Goal: Information Seeking & Learning: Understand process/instructions

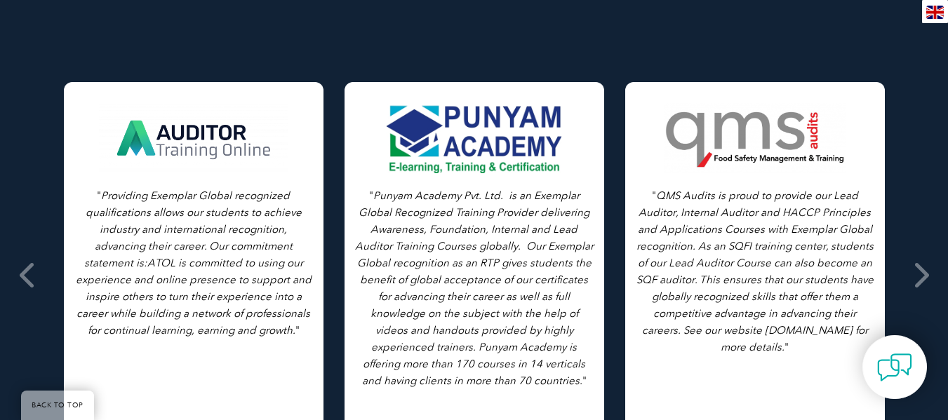
scroll to position [785, 0]
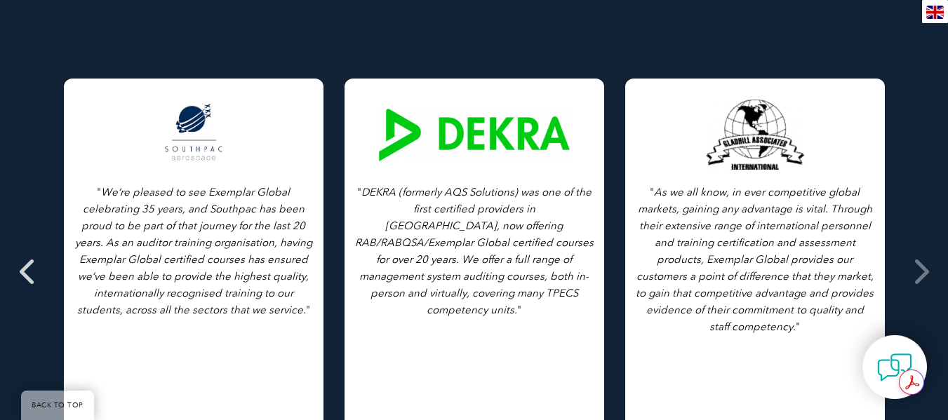
click at [24, 271] on icon at bounding box center [29, 271] width 18 height 0
click at [25, 271] on icon at bounding box center [29, 271] width 18 height 0
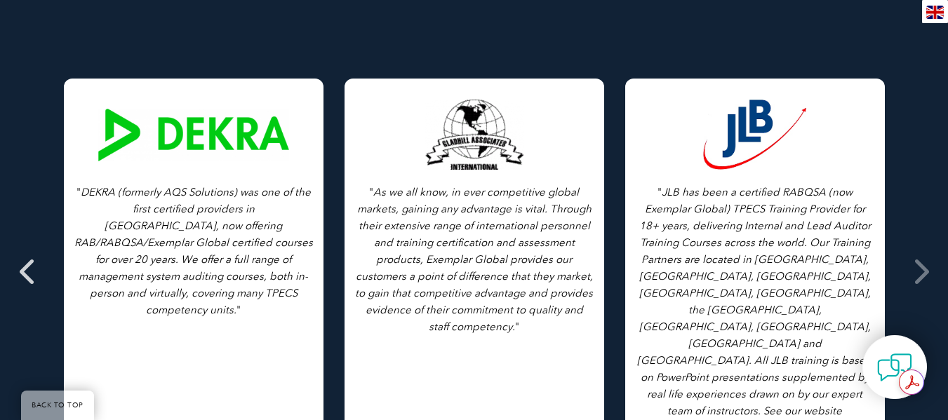
click at [25, 271] on icon at bounding box center [29, 271] width 18 height 0
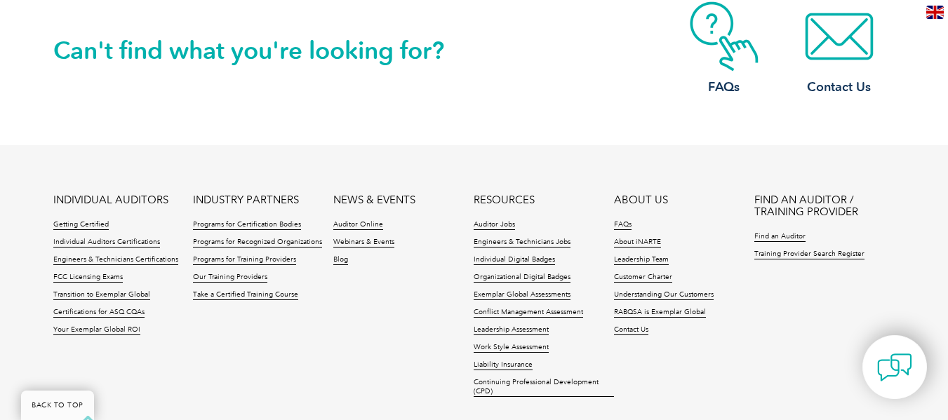
scroll to position [1420, 0]
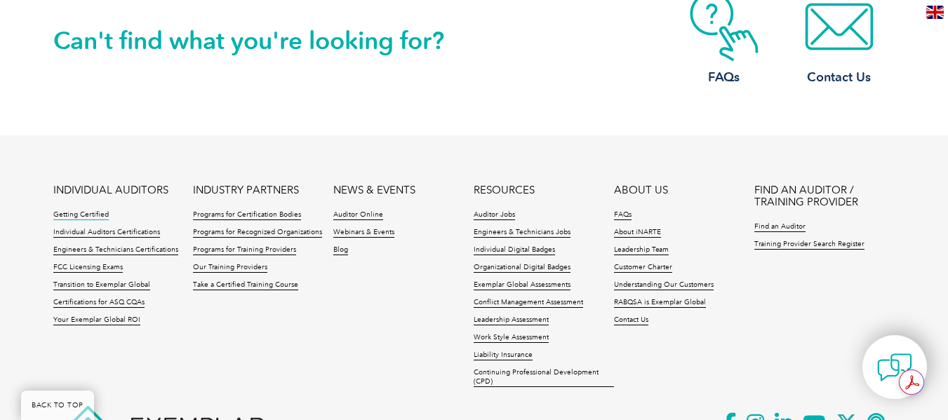
click at [79, 210] on link "Getting Certified" at bounding box center [80, 215] width 55 height 10
click at [74, 210] on link "Getting Certified" at bounding box center [80, 215] width 55 height 10
click at [97, 228] on link "Individual Auditors Certifications" at bounding box center [106, 233] width 107 height 10
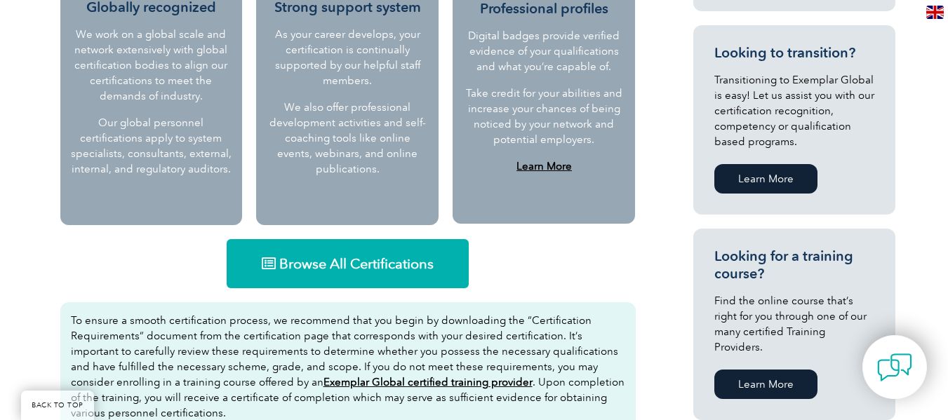
scroll to position [736, 0]
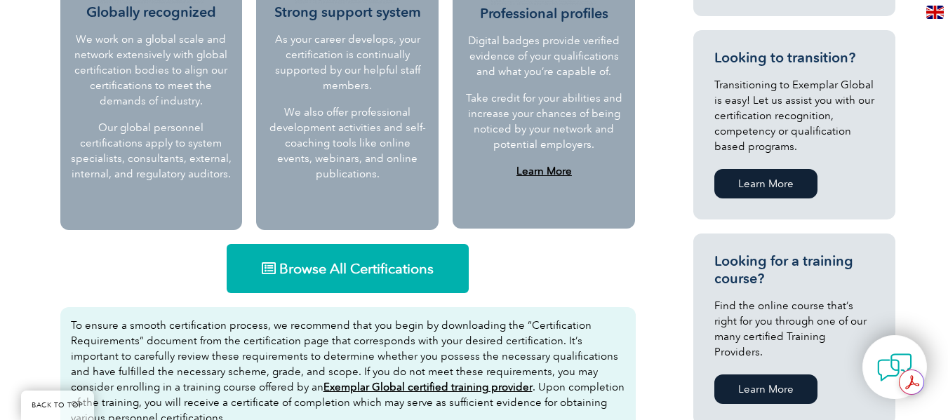
click at [337, 268] on span "Browse All Certifications" at bounding box center [356, 269] width 154 height 14
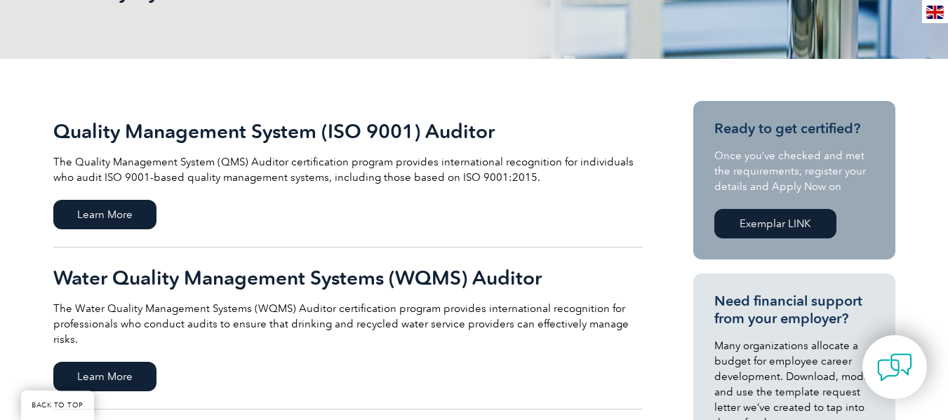
scroll to position [265, 0]
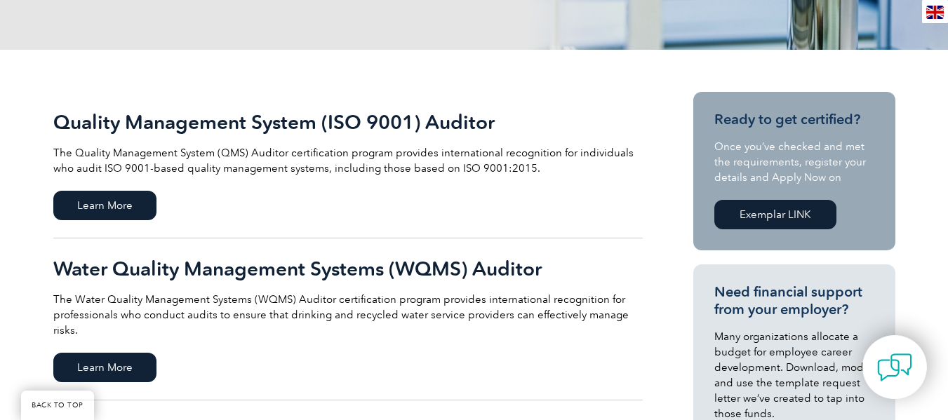
drag, startPoint x: 953, startPoint y: 55, endPoint x: 956, endPoint y: 114, distance: 59.0
click at [85, 202] on span "Learn More" at bounding box center [104, 205] width 103 height 29
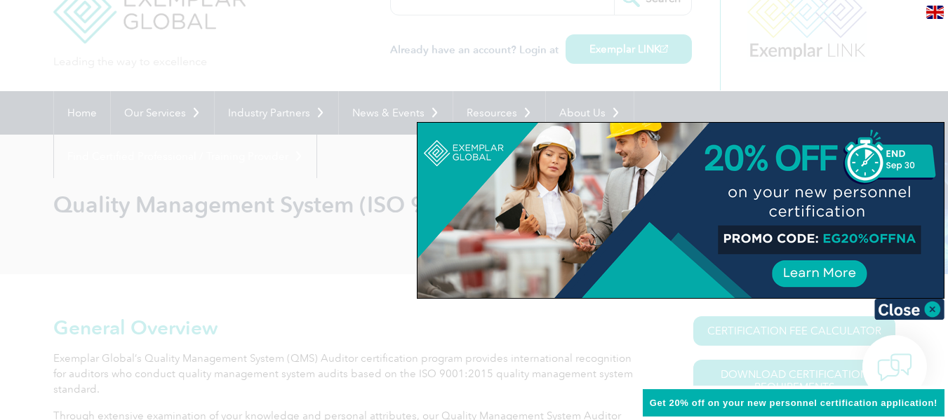
scroll to position [46, 0]
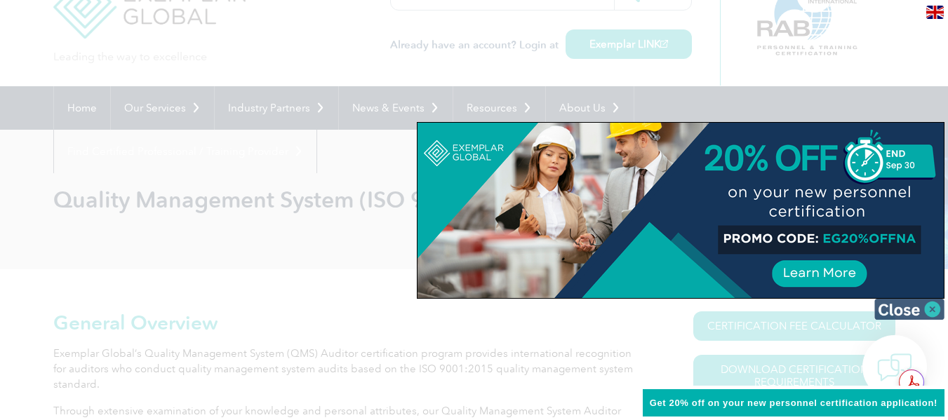
click at [932, 311] on img at bounding box center [909, 309] width 70 height 21
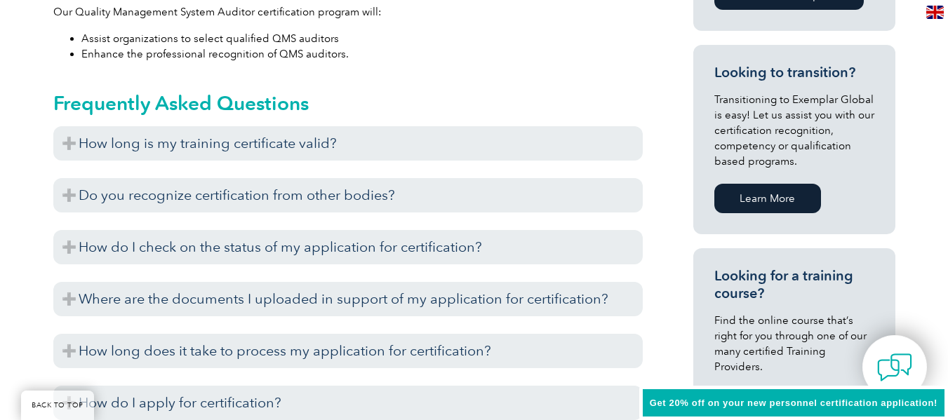
scroll to position [826, 0]
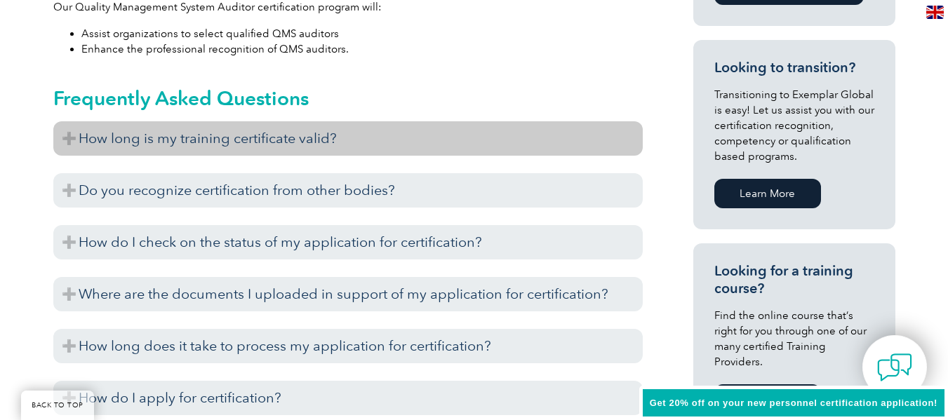
click at [71, 140] on h3 "How long is my training certificate valid?" at bounding box center [347, 138] width 589 height 34
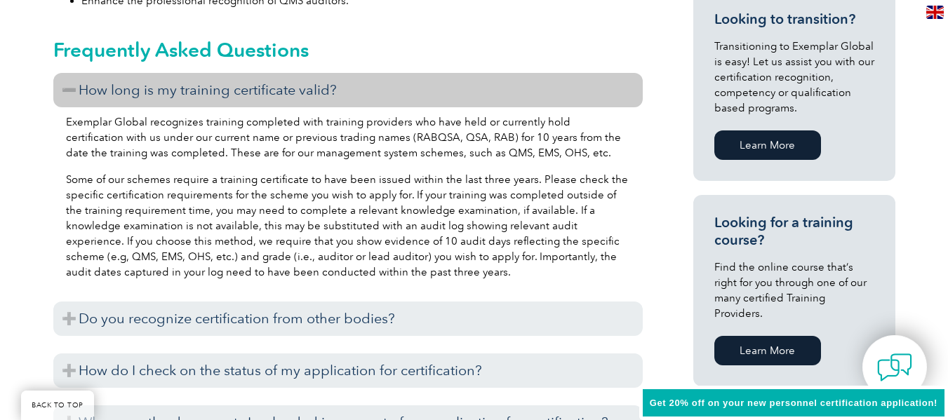
scroll to position [918, 0]
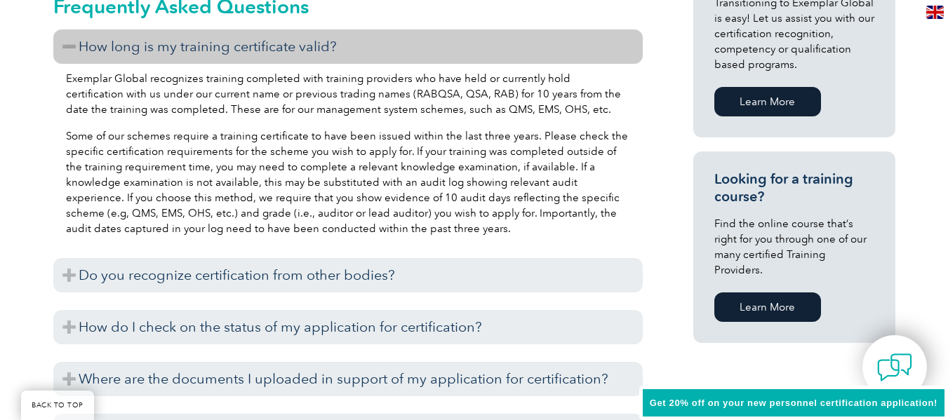
click at [382, 231] on p "Some of our schemes require a training certificate to have been issued within t…" at bounding box center [348, 182] width 564 height 108
click at [64, 46] on h3 "How long is my training certificate valid?" at bounding box center [347, 46] width 589 height 34
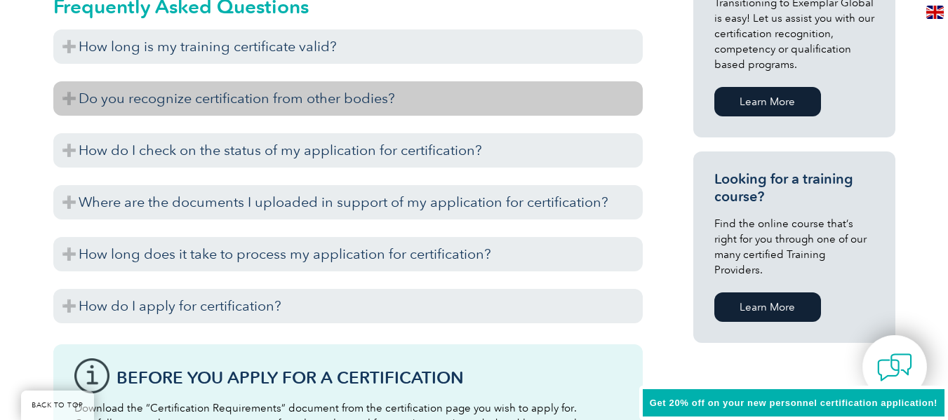
click at [64, 97] on h3 "Do you recognize certification from other bodies?" at bounding box center [347, 98] width 589 height 34
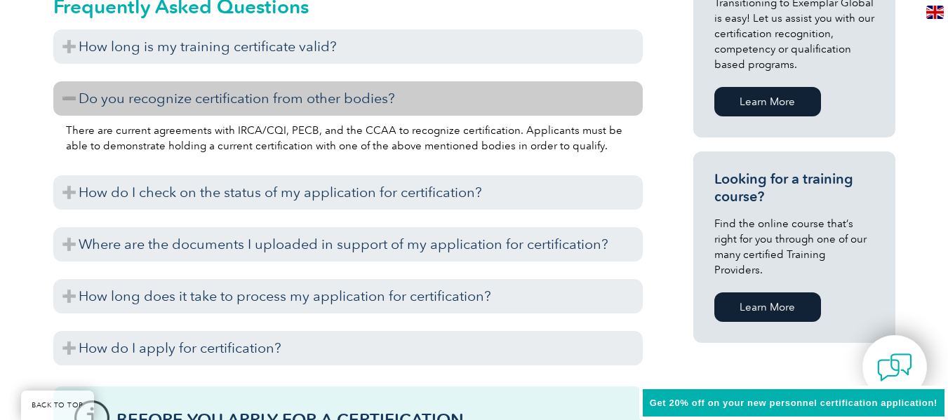
click at [66, 100] on h3 "Do you recognize certification from other bodies?" at bounding box center [347, 98] width 589 height 34
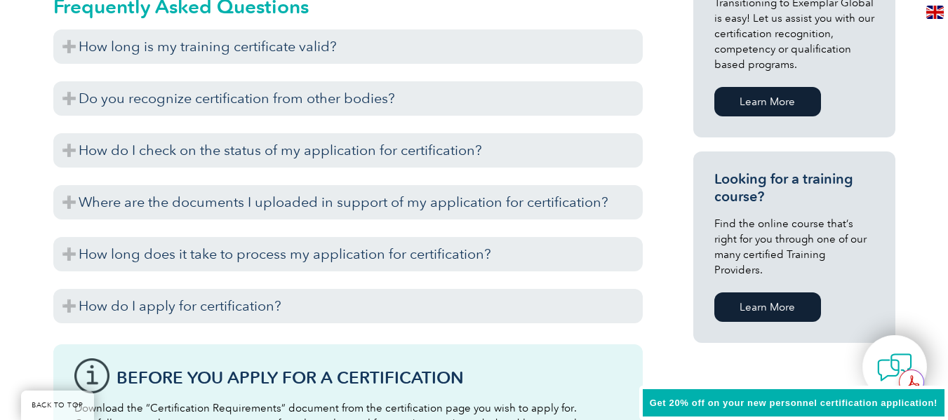
click at [147, 287] on div "How long is my training certificate valid? Exemplar Global recognizes training …" at bounding box center [347, 179] width 589 height 301
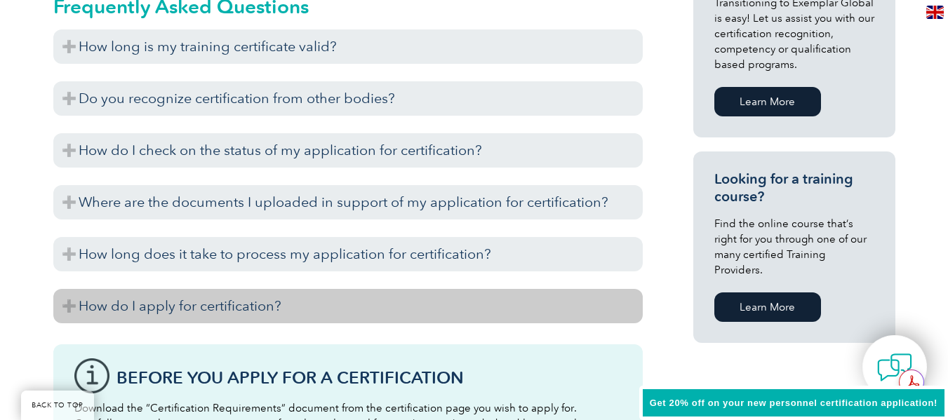
click at [72, 306] on h3 "How do I apply for certification?" at bounding box center [347, 306] width 589 height 34
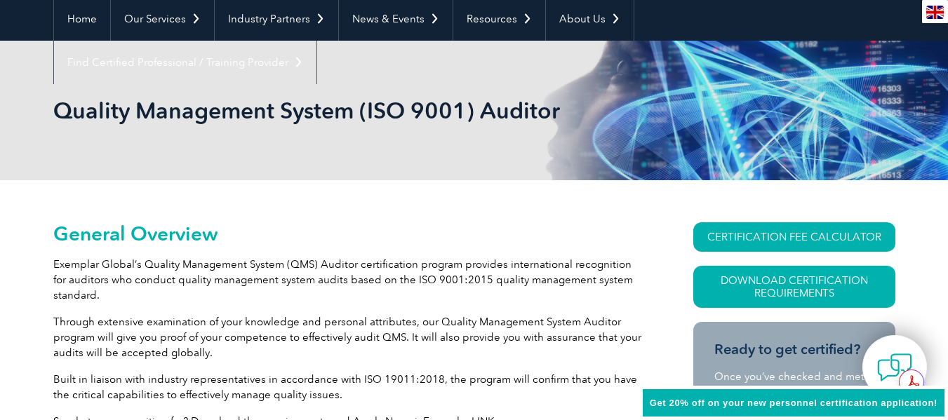
scroll to position [0, 0]
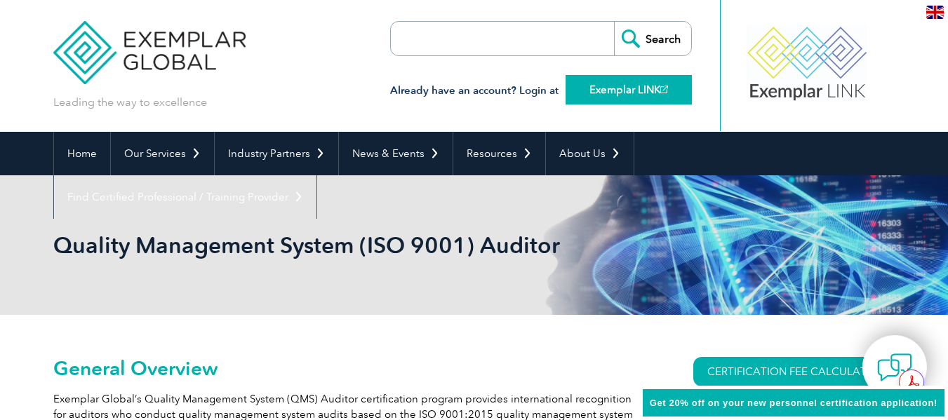
click at [595, 93] on link "Exemplar LINK" at bounding box center [628, 89] width 126 height 29
